Goal: Task Accomplishment & Management: Use online tool/utility

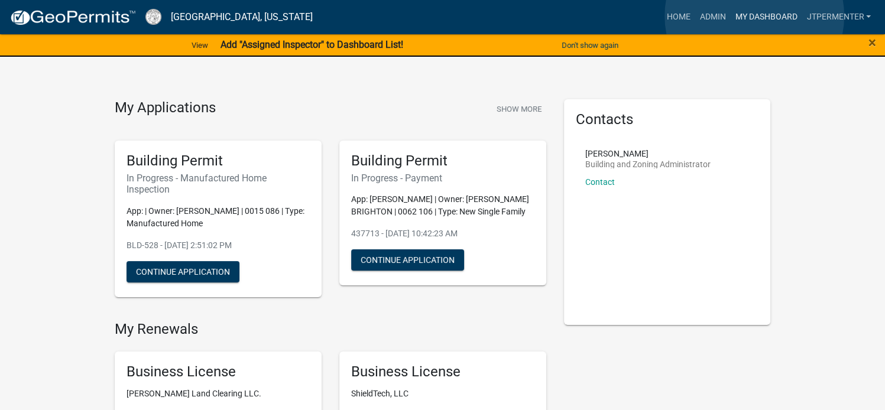
click at [754, 16] on link "My Dashboard" at bounding box center [766, 17] width 72 height 22
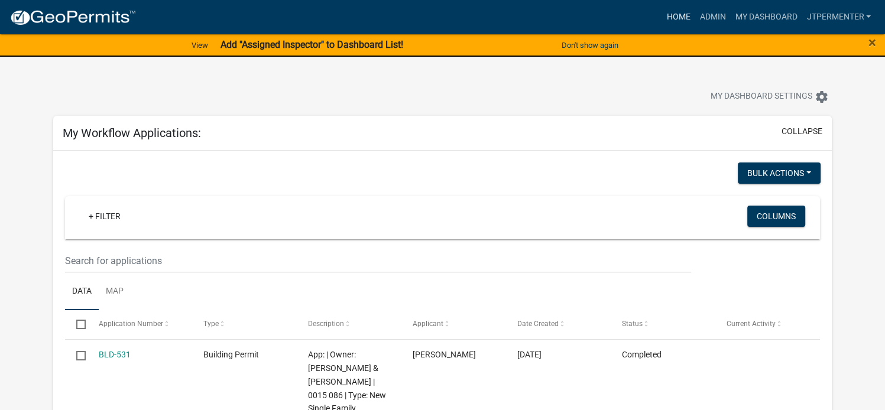
click at [674, 14] on link "Home" at bounding box center [677, 17] width 33 height 22
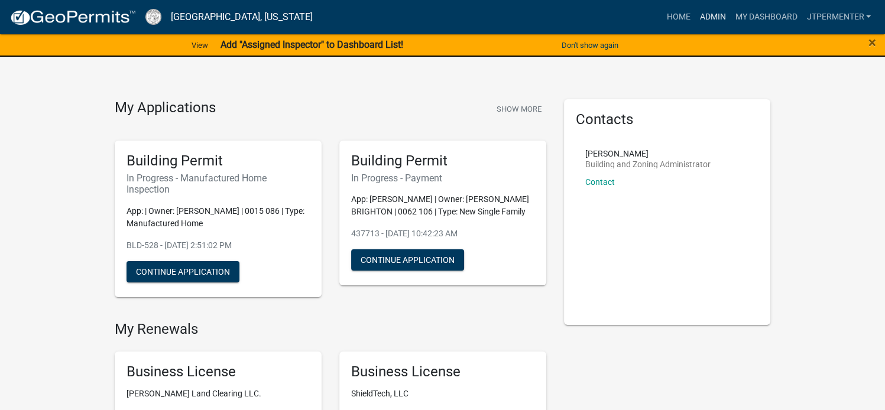
click at [709, 17] on link "Admin" at bounding box center [711, 17] width 35 height 22
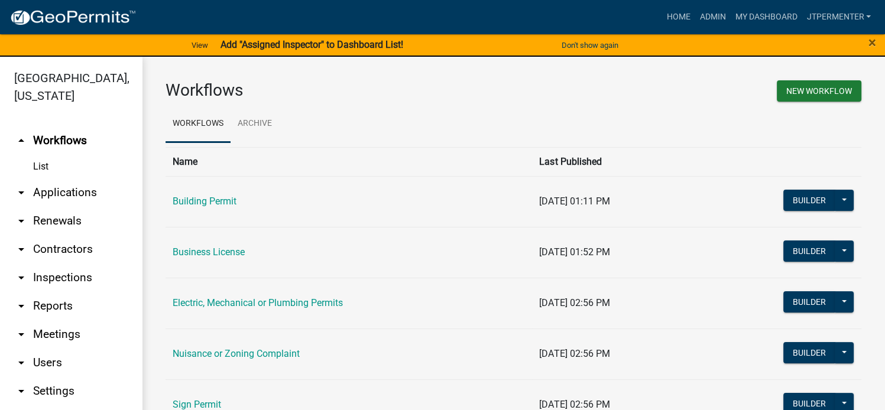
click at [43, 292] on link "arrow_drop_down Reports" at bounding box center [71, 306] width 142 height 28
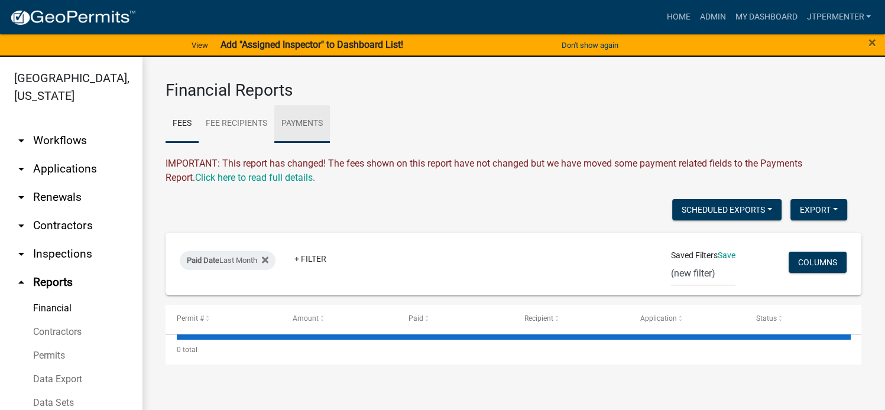
click at [295, 122] on link "Payments" at bounding box center [302, 124] width 56 height 38
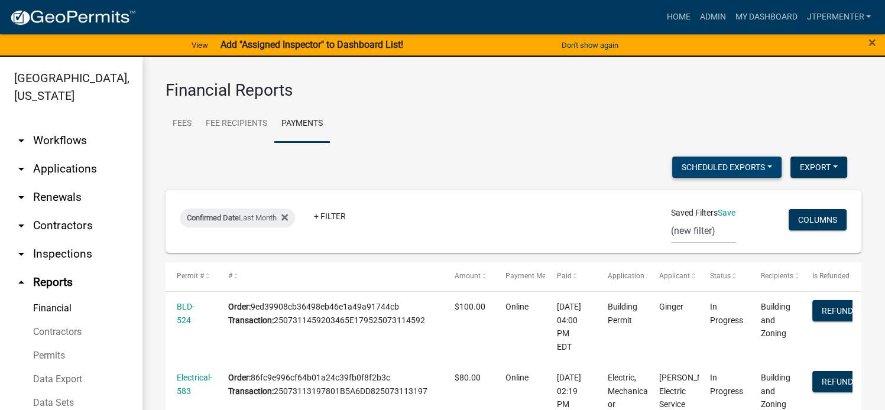
click at [707, 166] on button "Scheduled Exports" at bounding box center [726, 167] width 109 height 21
click at [759, 167] on button "Scheduled Exports" at bounding box center [726, 167] width 109 height 21
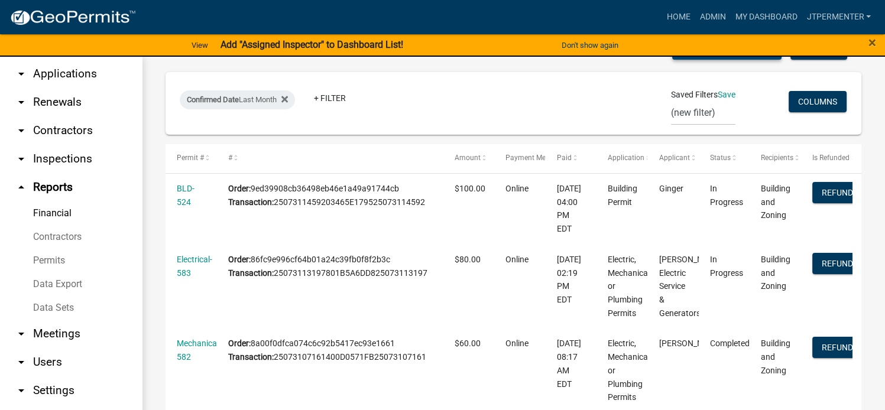
scroll to position [109, 0]
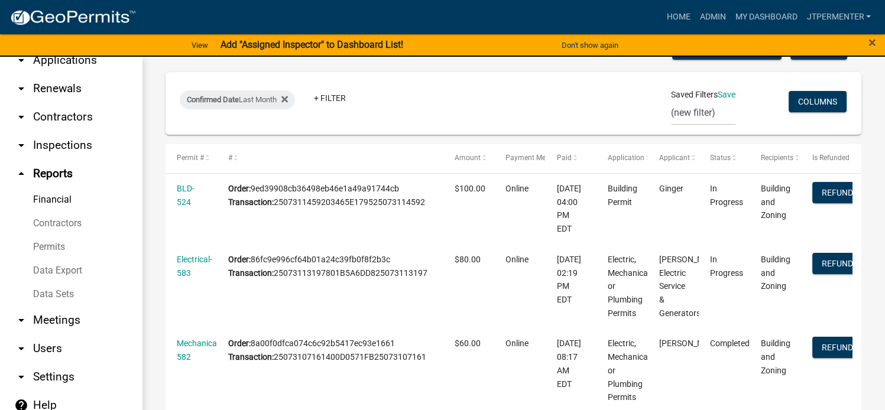
click at [53, 198] on link "Financial" at bounding box center [71, 200] width 142 height 24
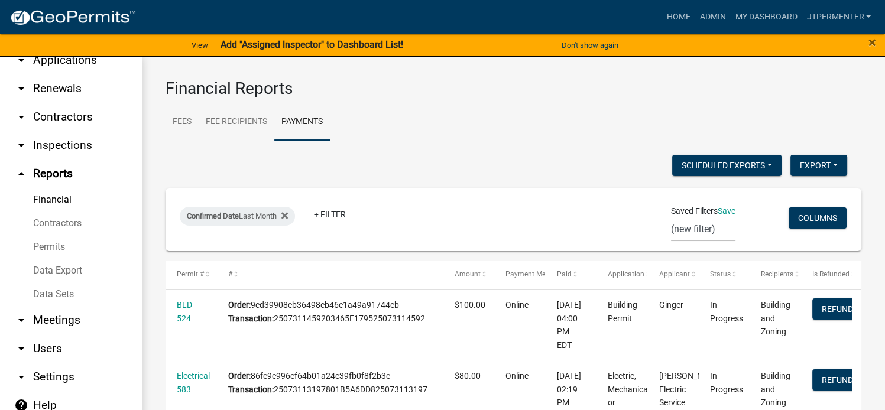
scroll to position [0, 0]
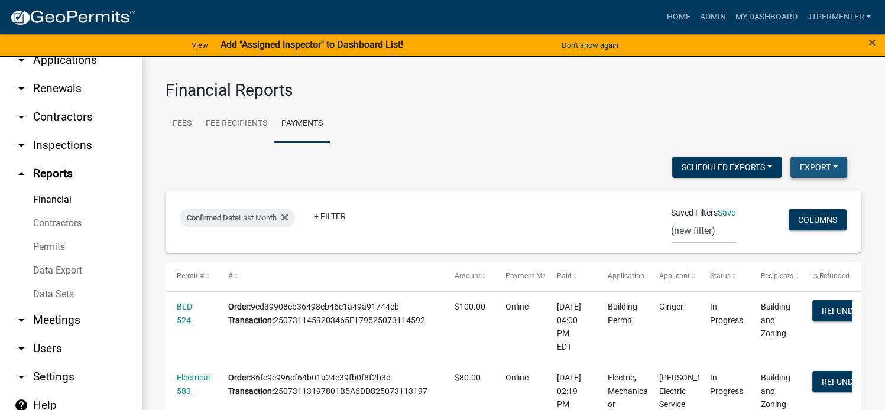
click at [823, 171] on button "Export" at bounding box center [818, 167] width 57 height 21
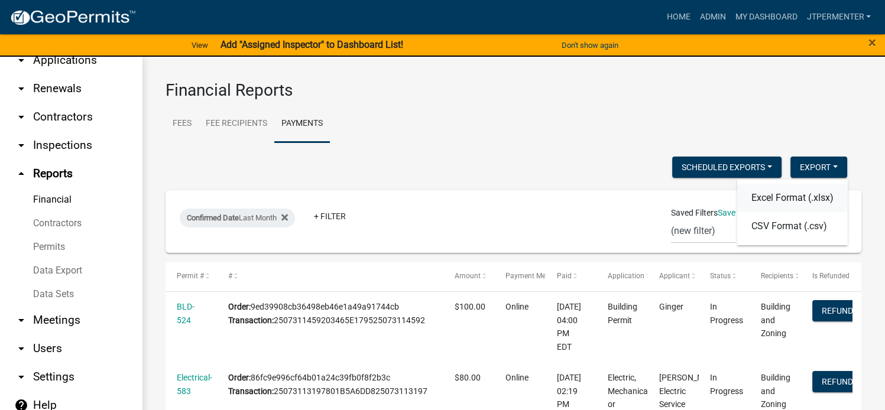
click at [752, 200] on button "Excel Format (.xlsx)" at bounding box center [792, 198] width 111 height 28
